Goal: Book appointment/travel/reservation

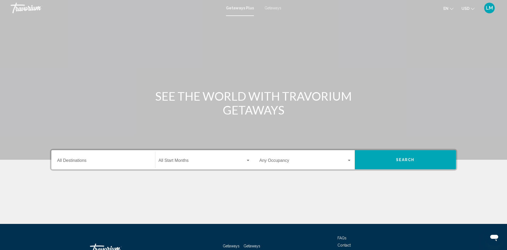
click at [87, 159] on input "Destination All Destinations" at bounding box center [103, 161] width 92 height 5
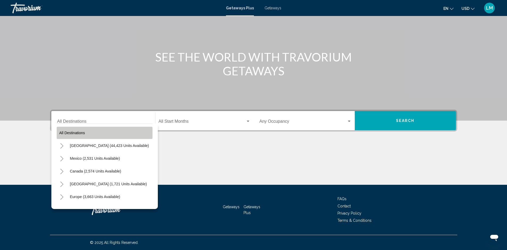
click at [125, 130] on button "All destinations" at bounding box center [105, 133] width 96 height 12
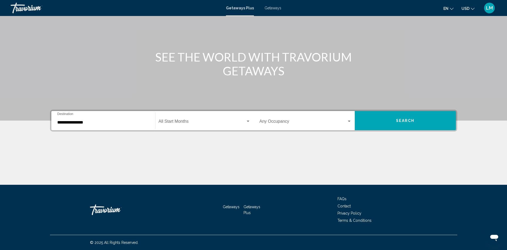
click at [108, 122] on input "**********" at bounding box center [103, 122] width 92 height 5
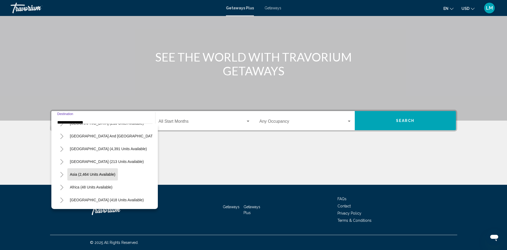
scroll to position [90, 0]
click at [92, 185] on span "Africa (48 units available)" at bounding box center [91, 187] width 43 height 4
type input "**********"
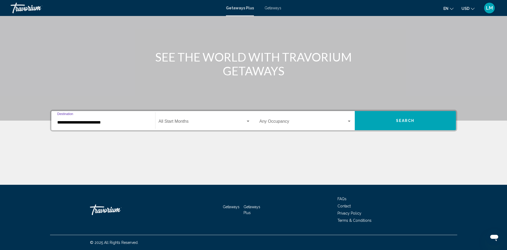
click at [194, 113] on div "Start Month All Start Months" at bounding box center [205, 120] width 92 height 17
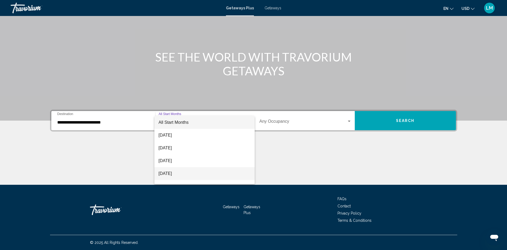
scroll to position [27, 0]
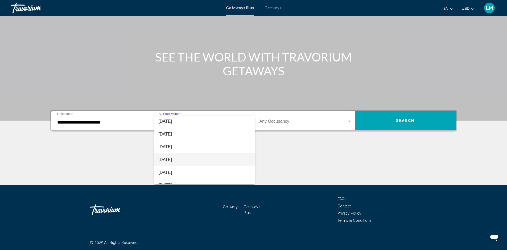
click at [190, 159] on span "[DATE]" at bounding box center [205, 159] width 92 height 13
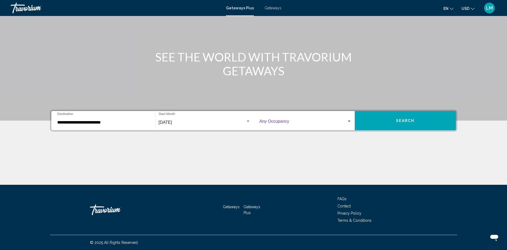
click at [347, 121] on div "Search widget" at bounding box center [349, 121] width 5 height 4
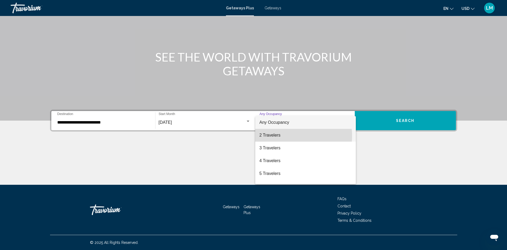
click at [285, 136] on span "2 Travelers" at bounding box center [306, 135] width 92 height 13
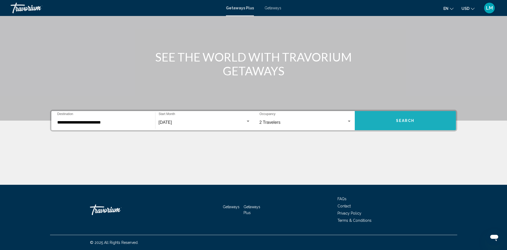
click at [423, 121] on button "Search" at bounding box center [405, 120] width 101 height 19
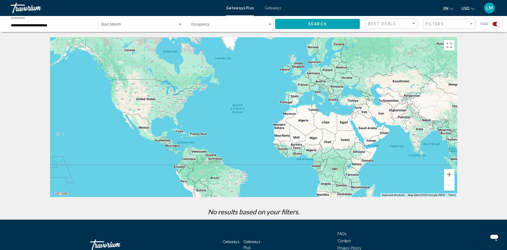
click at [166, 25] on span "Search widget" at bounding box center [139, 25] width 77 height 4
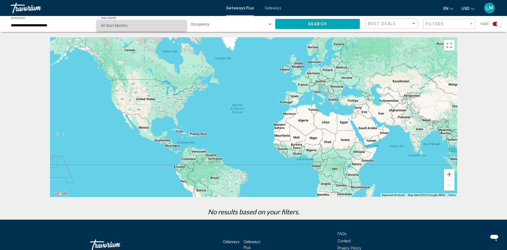
click at [141, 28] on span "All Start Months" at bounding box center [141, 25] width 81 height 11
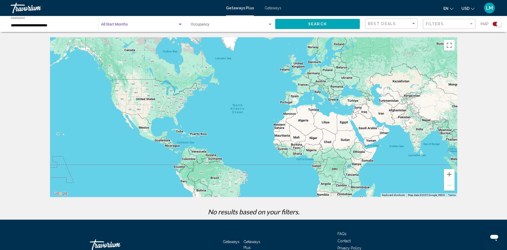
click at [381, 26] on div "Best Deals" at bounding box center [392, 24] width 48 height 10
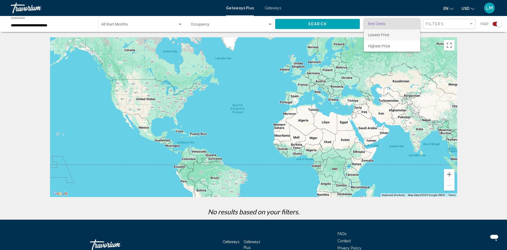
click at [387, 37] on span "Lowest Price" at bounding box center [378, 35] width 21 height 4
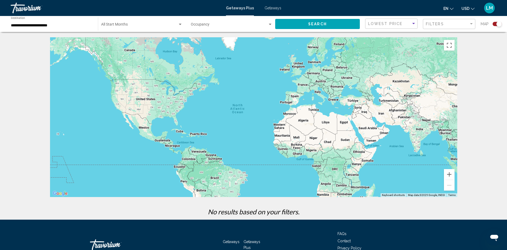
click at [289, 26] on button "Search" at bounding box center [317, 24] width 85 height 10
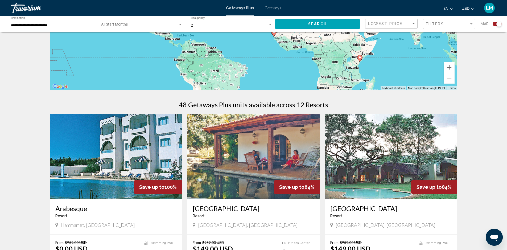
scroll to position [106, 0]
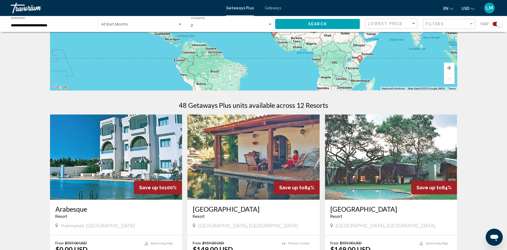
click at [359, 59] on image "Main content" at bounding box center [359, 57] width 3 height 3
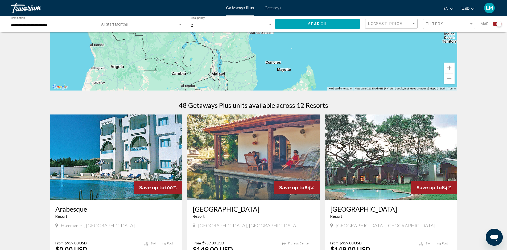
click at [449, 80] on button "Zoom out" at bounding box center [449, 78] width 11 height 11
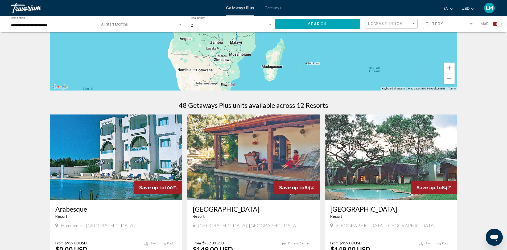
click at [449, 80] on button "Zoom out" at bounding box center [449, 78] width 11 height 11
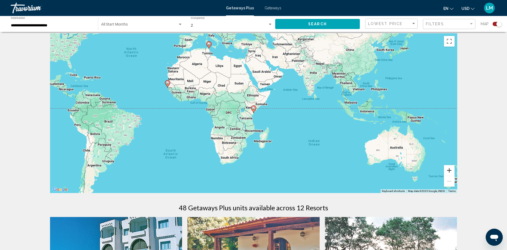
scroll to position [0, 0]
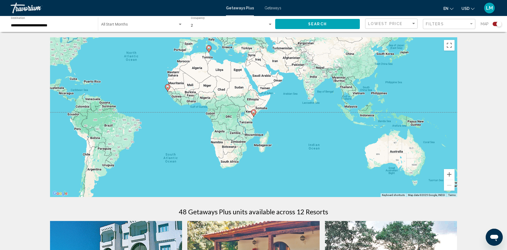
click at [170, 87] on icon "Main content" at bounding box center [167, 87] width 5 height 7
type input "**********"
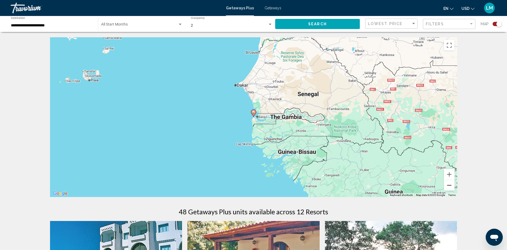
click at [449, 186] on button "Zoom out" at bounding box center [449, 185] width 11 height 11
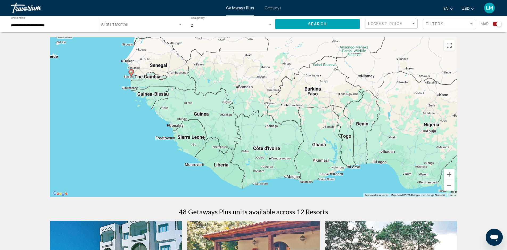
drag, startPoint x: 413, startPoint y: 173, endPoint x: 284, endPoint y: 130, distance: 136.0
click at [284, 130] on div "To navigate, press the arrow keys. To activate drag with keyboard, press Alt + …" at bounding box center [253, 117] width 407 height 160
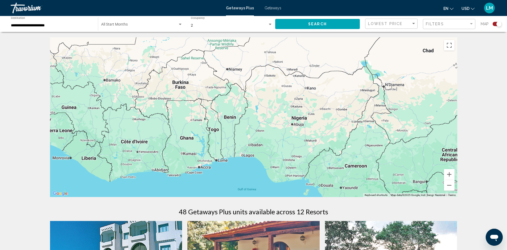
drag, startPoint x: 425, startPoint y: 154, endPoint x: 289, endPoint y: 147, distance: 136.5
click at [289, 147] on div "To navigate, press the arrow keys. To activate drag with keyboard, press Alt + …" at bounding box center [253, 117] width 407 height 160
click at [300, 121] on div "To navigate, press the arrow keys. To activate drag with keyboard, press Alt + …" at bounding box center [253, 117] width 407 height 160
click at [22, 5] on div "Travorium" at bounding box center [37, 8] width 53 height 11
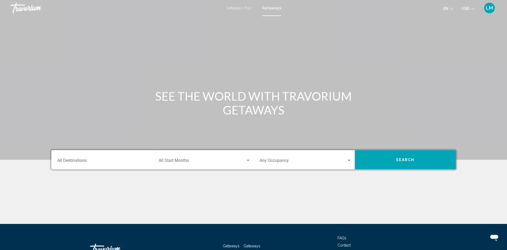
click at [32, 9] on div "Travorium" at bounding box center [37, 8] width 53 height 11
